Goal: Understand process/instructions

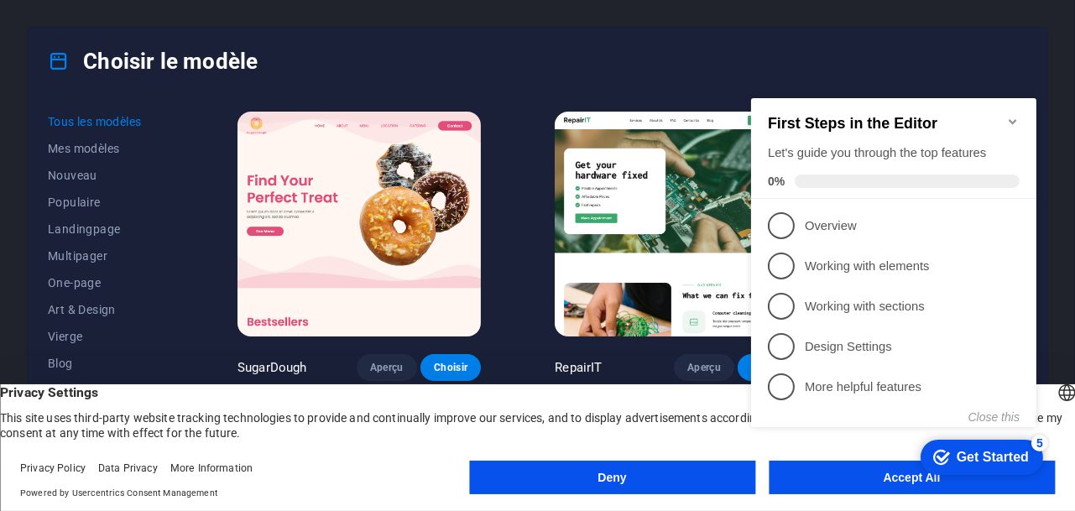
click at [877, 477] on div "checkmark Get Started 5 First Steps in the Editor Let's guide you through the t…" at bounding box center [897, 277] width 306 height 408
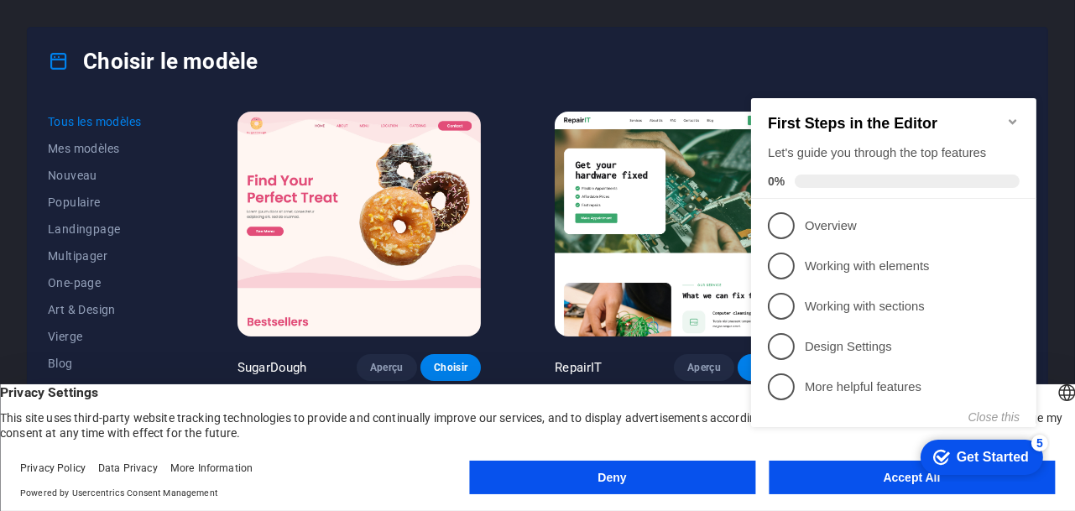
click at [855, 471] on div "checkmark Get Started 5 First Steps in the Editor Let's guide you through the t…" at bounding box center [897, 277] width 306 height 408
click at [846, 473] on div "checkmark Get Started 5 First Steps in the Editor Let's guide you through the t…" at bounding box center [897, 277] width 306 height 408
click at [1011, 118] on icon "Minimize checklist" at bounding box center [1012, 120] width 8 height 5
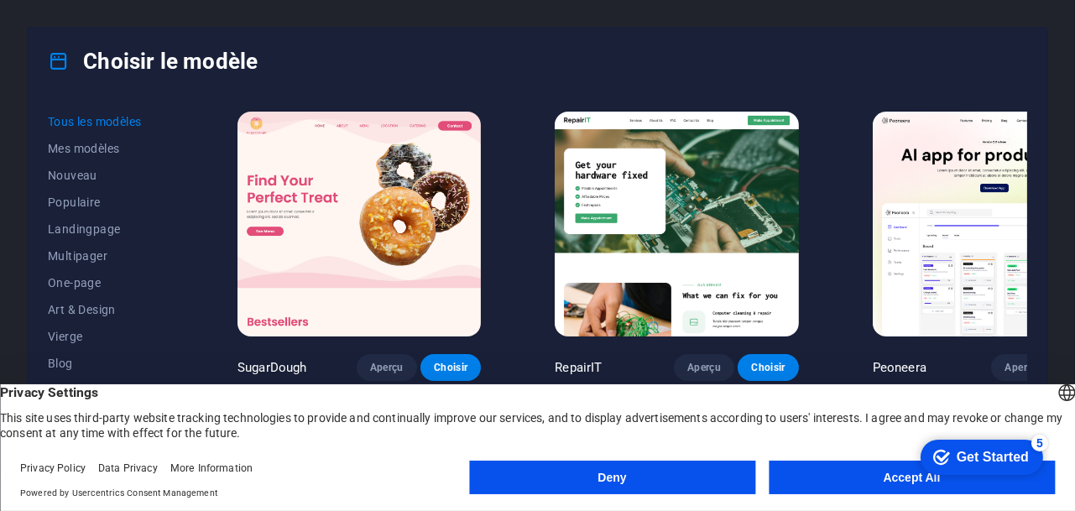
click at [864, 470] on button "Accept All" at bounding box center [912, 478] width 286 height 34
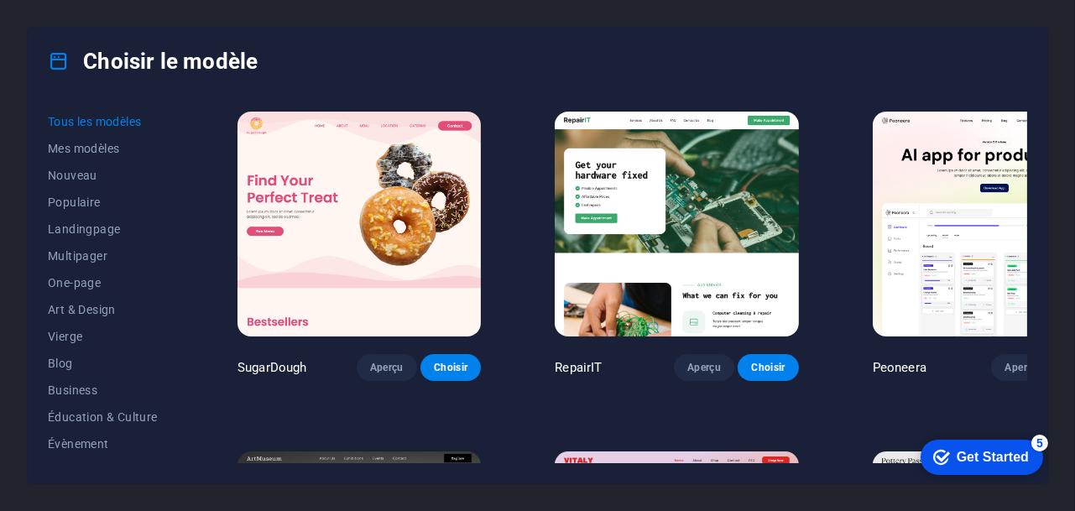
click at [1054, 210] on div "Choisir le modèle Tous les modèles Mes modèles Nouveau Populaire Landingpage Mu…" at bounding box center [537, 255] width 1075 height 511
drag, startPoint x: 183, startPoint y: 229, endPoint x: 188, endPoint y: 263, distance: 33.9
click at [188, 263] on div "Tous les modèles Mes modèles Nouveau Populaire Landingpage Multipager One-page …" at bounding box center [538, 289] width 1020 height 389
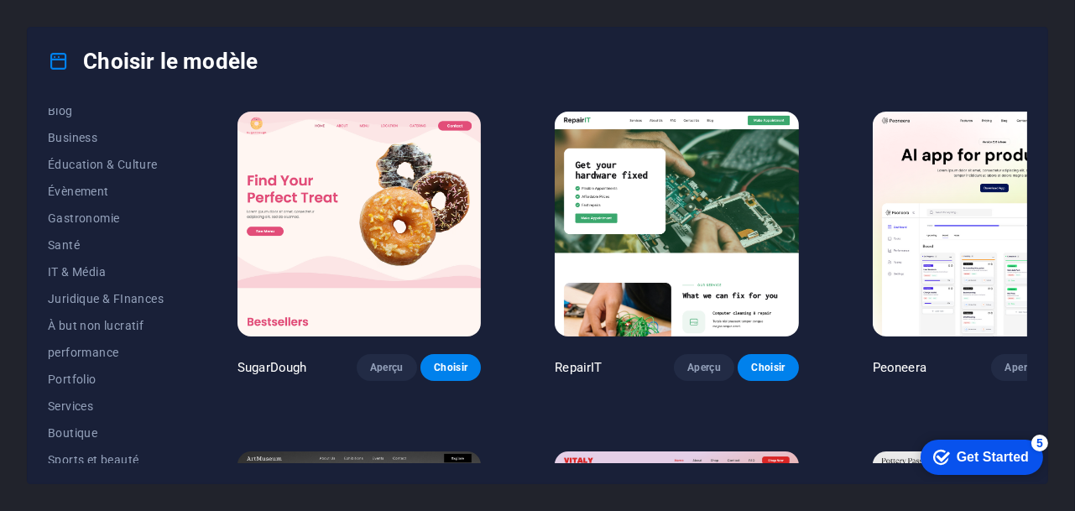
scroll to position [342, 0]
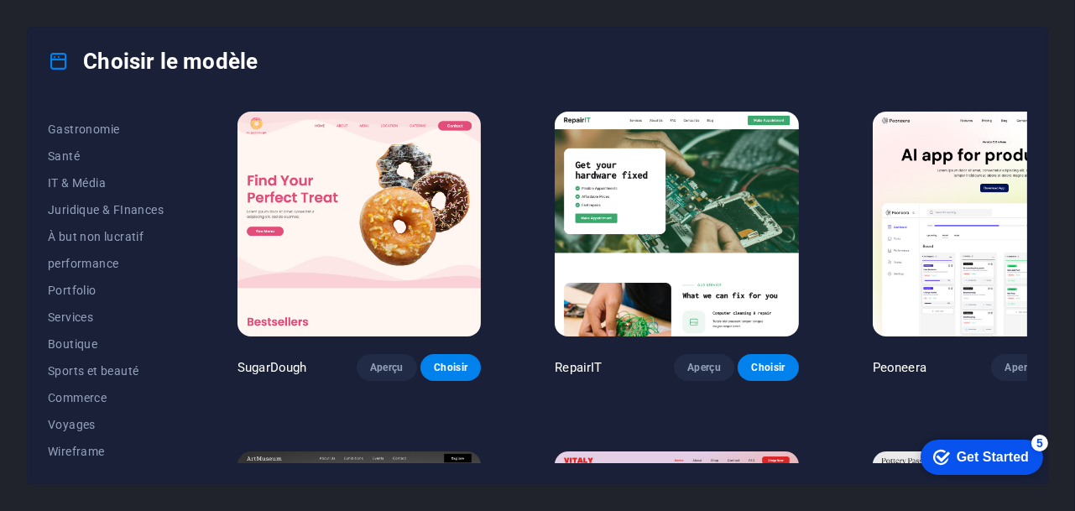
click at [1052, 278] on div "Choisir le modèle Tous les modèles Mes modèles Nouveau Populaire Landingpage Mu…" at bounding box center [537, 255] width 1075 height 511
click at [873, 57] on div "Choisir le modèle" at bounding box center [538, 61] width 1020 height 67
